Goal: Find specific page/section: Find specific page/section

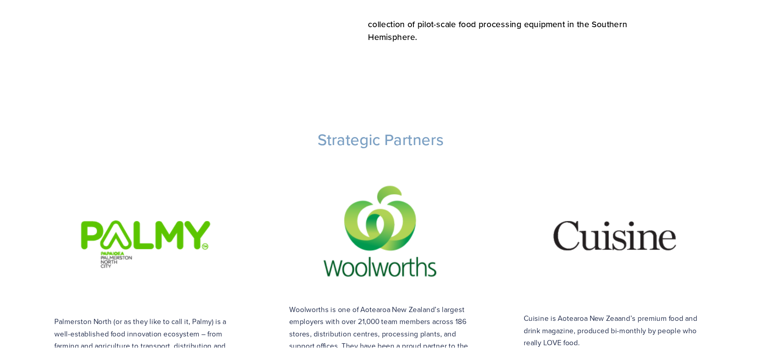
scroll to position [470, 0]
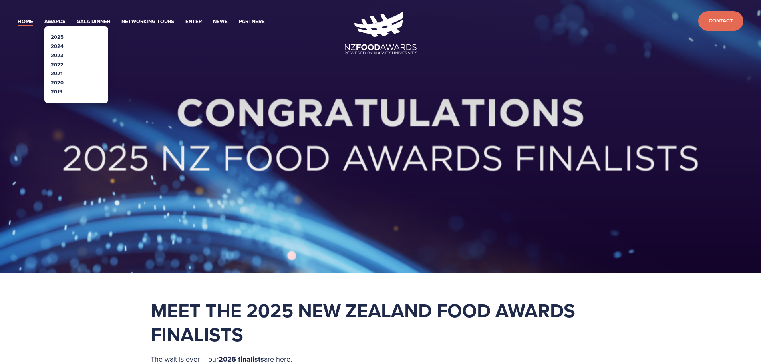
click at [59, 38] on link "2025" at bounding box center [57, 37] width 13 height 8
